Goal: Task Accomplishment & Management: Manage account settings

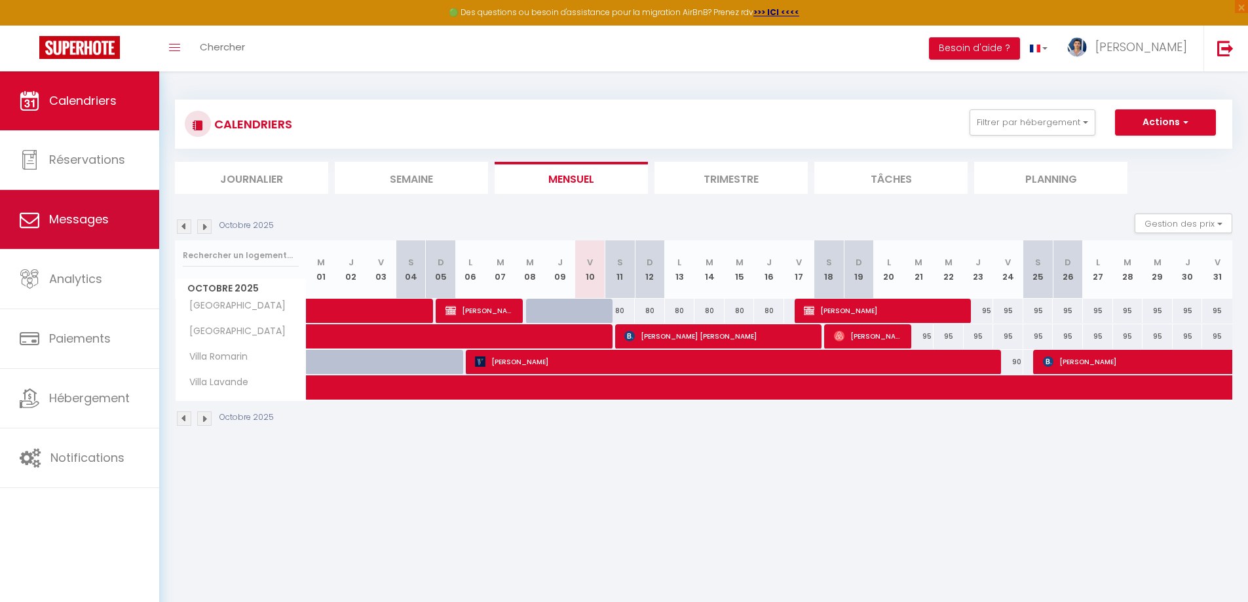
click at [85, 220] on span "Messages" at bounding box center [79, 219] width 60 height 16
select select "message"
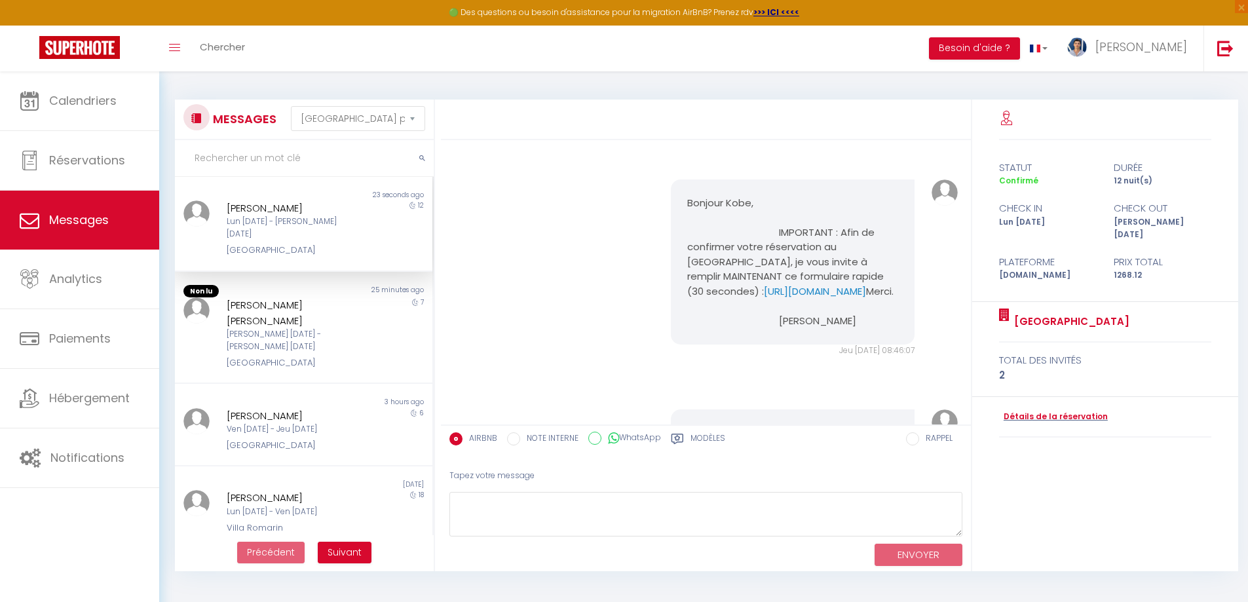
scroll to position [2220, 0]
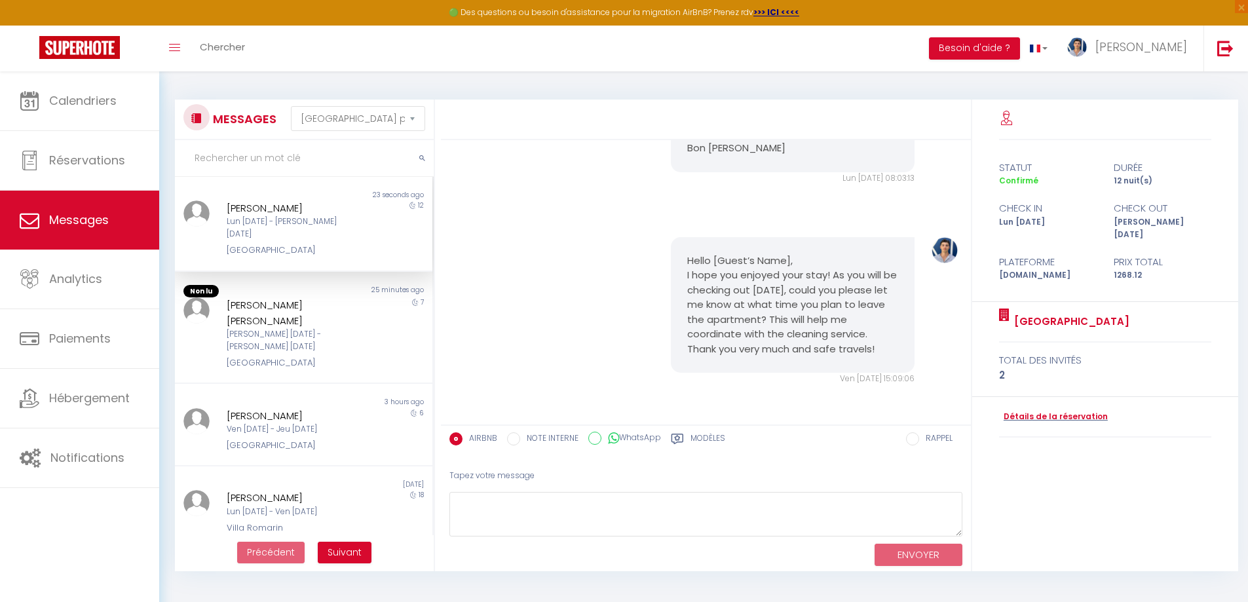
drag, startPoint x: 886, startPoint y: 266, endPoint x: 938, endPoint y: 254, distance: 53.1
click at [891, 267] on div "Hello [Guest’s Name], I hope you enjoyed your stay! As you will be checking out…" at bounding box center [793, 305] width 244 height 136
click at [938, 254] on img at bounding box center [945, 250] width 26 height 26
drag, startPoint x: 810, startPoint y: 305, endPoint x: 867, endPoint y: 377, distance: 92.4
click at [862, 379] on div "Ven [DATE] 15:09:06" at bounding box center [793, 379] width 244 height 12
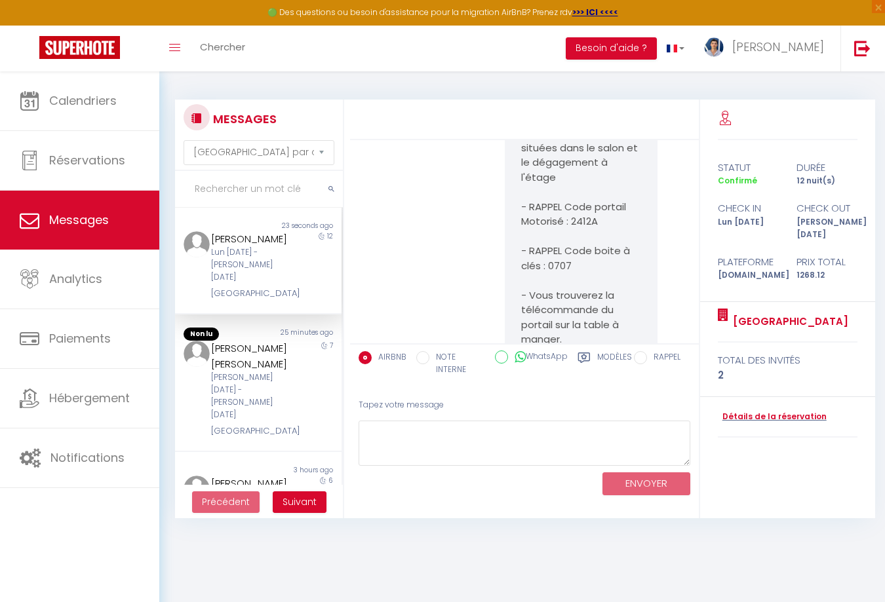
drag, startPoint x: 884, startPoint y: 283, endPoint x: 877, endPoint y: 276, distance: 9.7
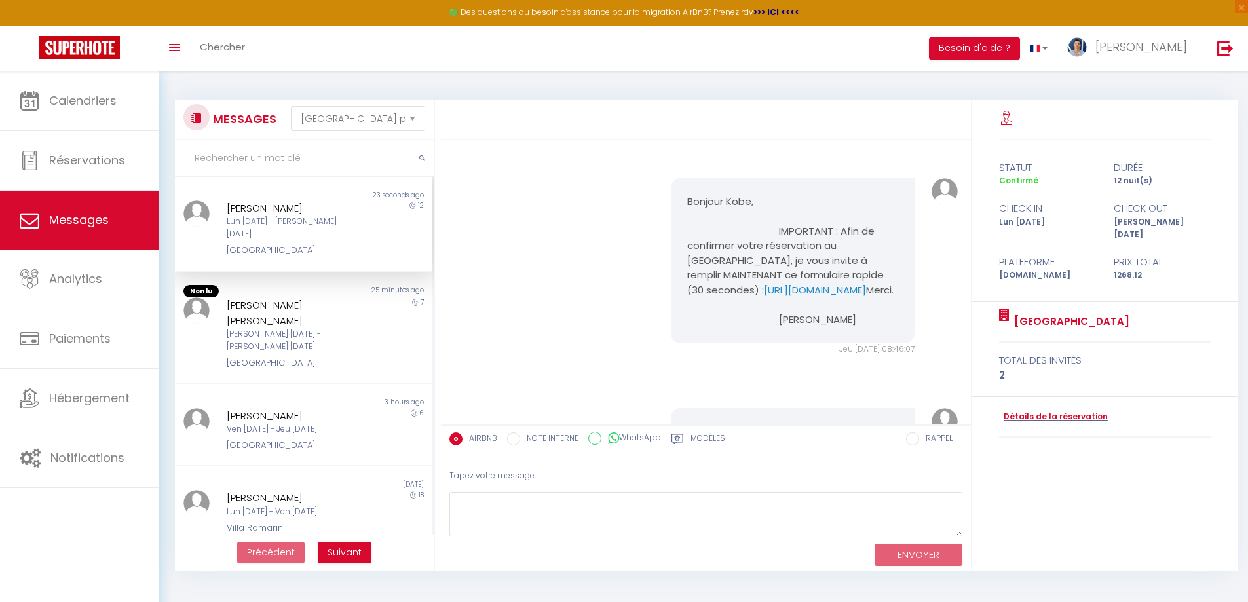
scroll to position [0, 0]
click at [1062, 411] on div "Détails de la réservation" at bounding box center [1105, 417] width 213 height 41
click at [1059, 411] on link "Détails de la réservation" at bounding box center [1053, 417] width 109 height 12
